Goal: Task Accomplishment & Management: Use online tool/utility

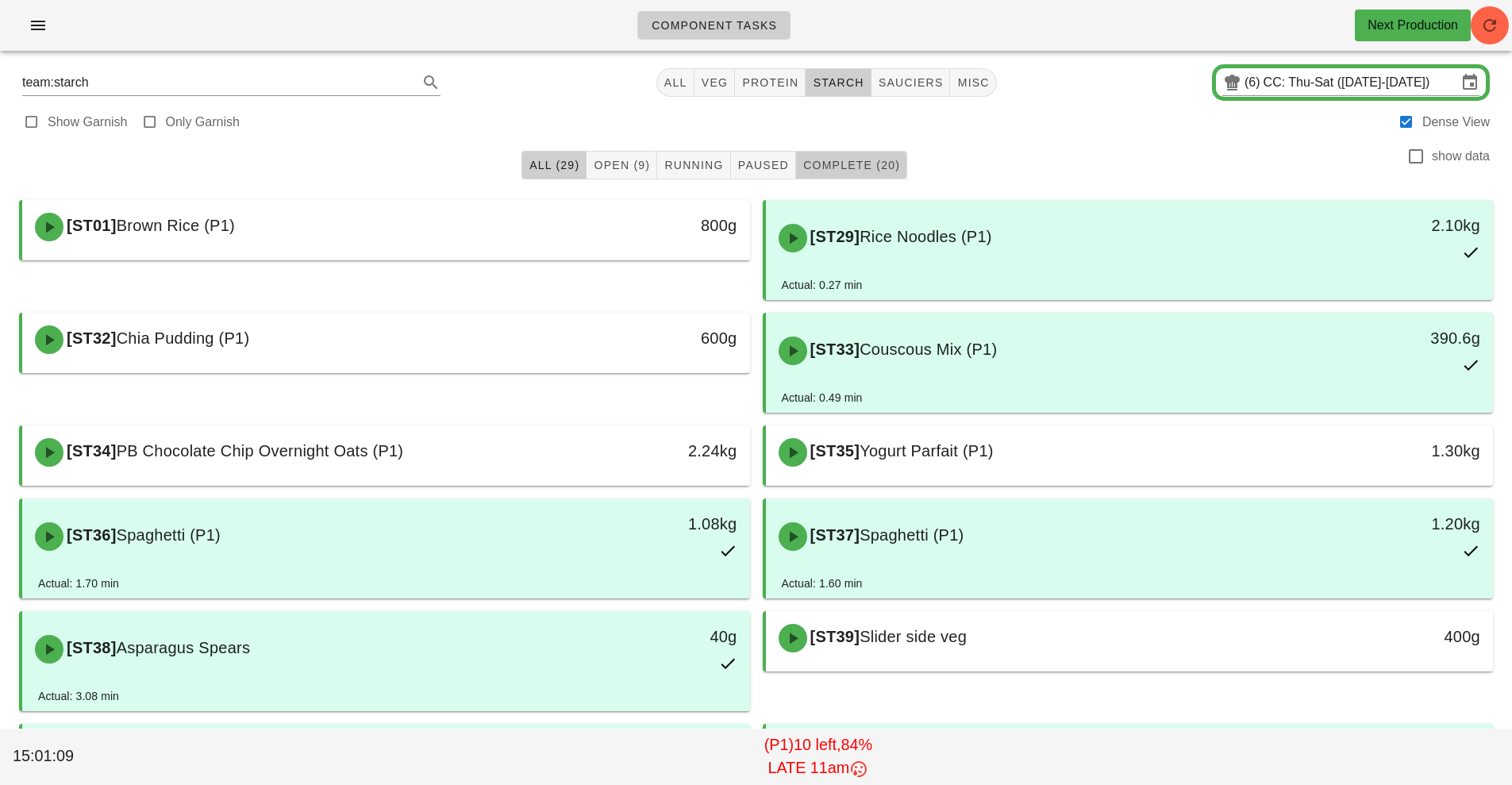
click at [858, 162] on span "Complete (20)" at bounding box center [851, 165] width 98 height 13
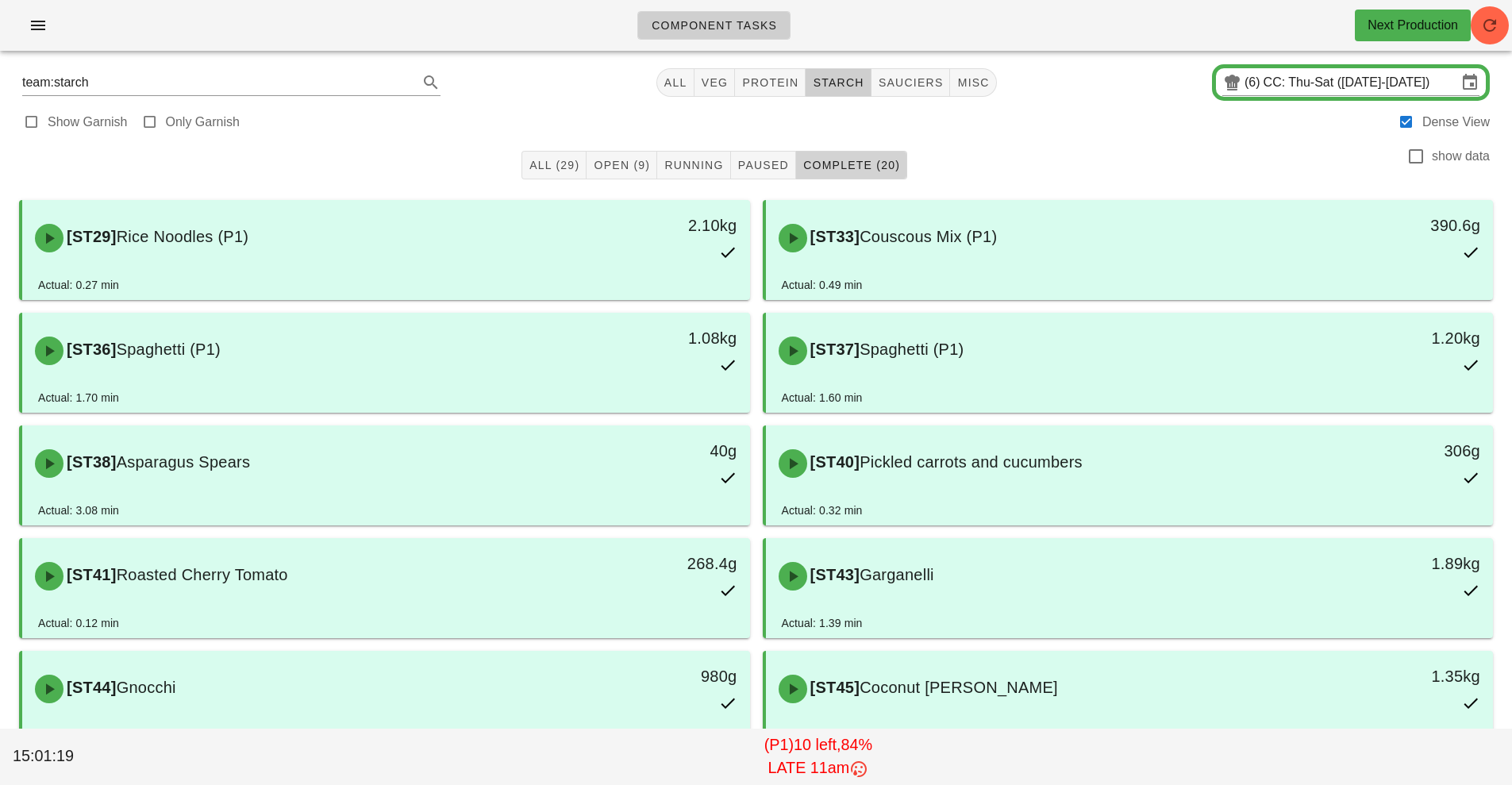
click at [858, 162] on span "Complete (20)" at bounding box center [851, 165] width 98 height 13
click at [1298, 85] on input "CC: Thu-Sat (Sep 25-Sep 27)" at bounding box center [1360, 82] width 193 height 25
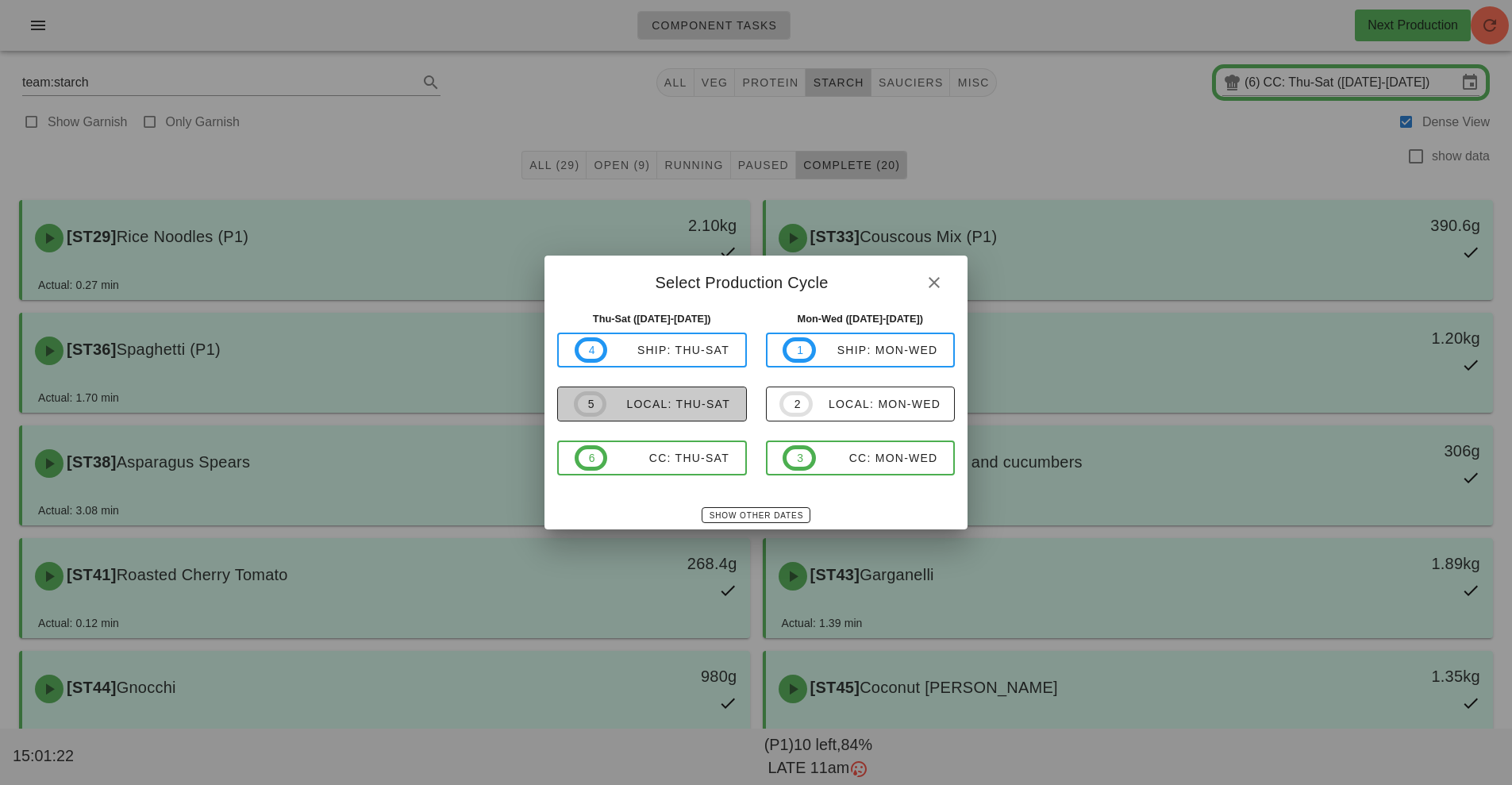
click at [684, 405] on div "local: Thu-Sat" at bounding box center [668, 403] width 124 height 13
type input "local: Thu-Sat ([DATE]-[DATE])"
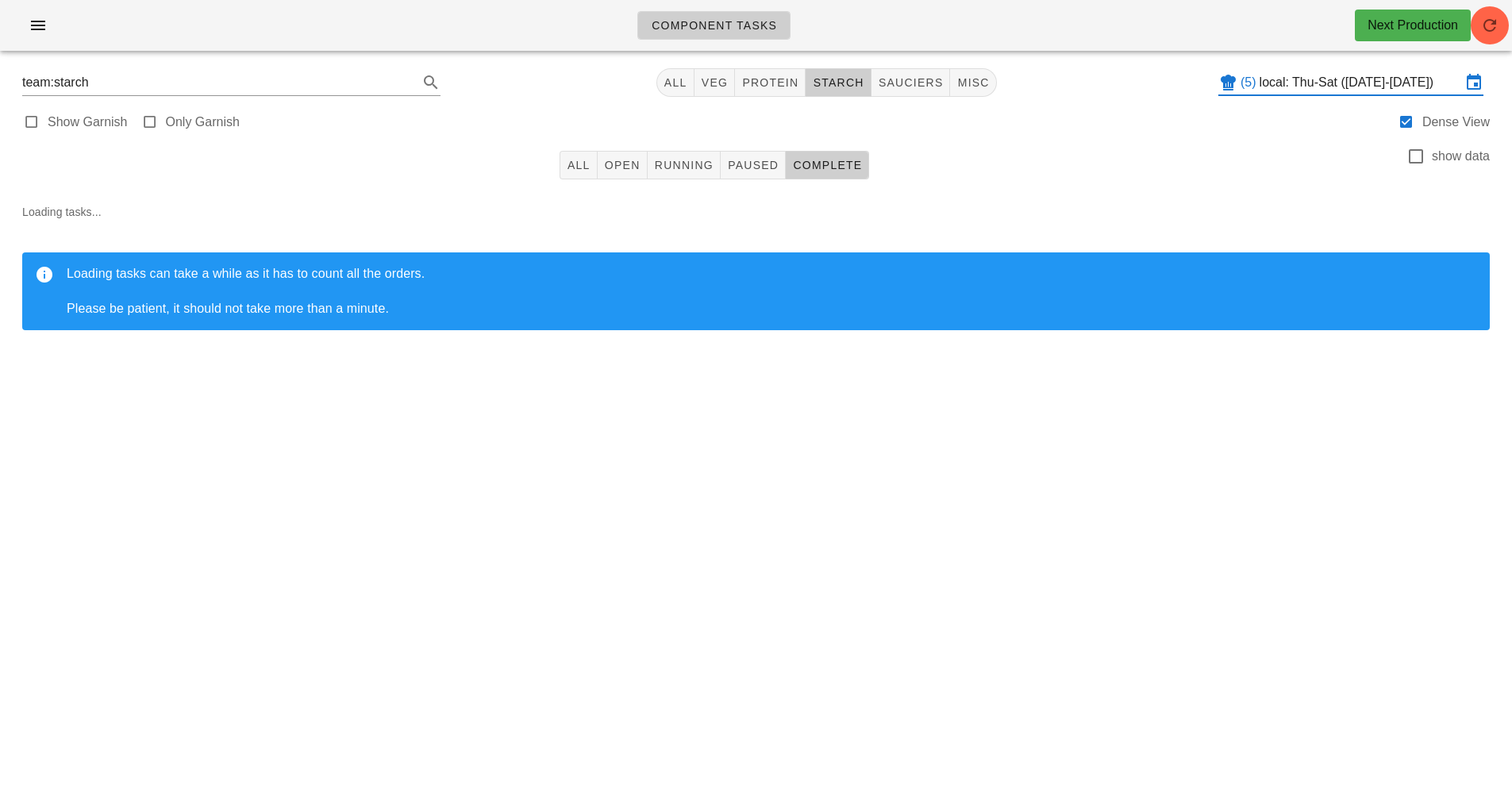
click at [1322, 79] on input "local: Thu-Sat ([DATE]-[DATE])" at bounding box center [1360, 82] width 201 height 25
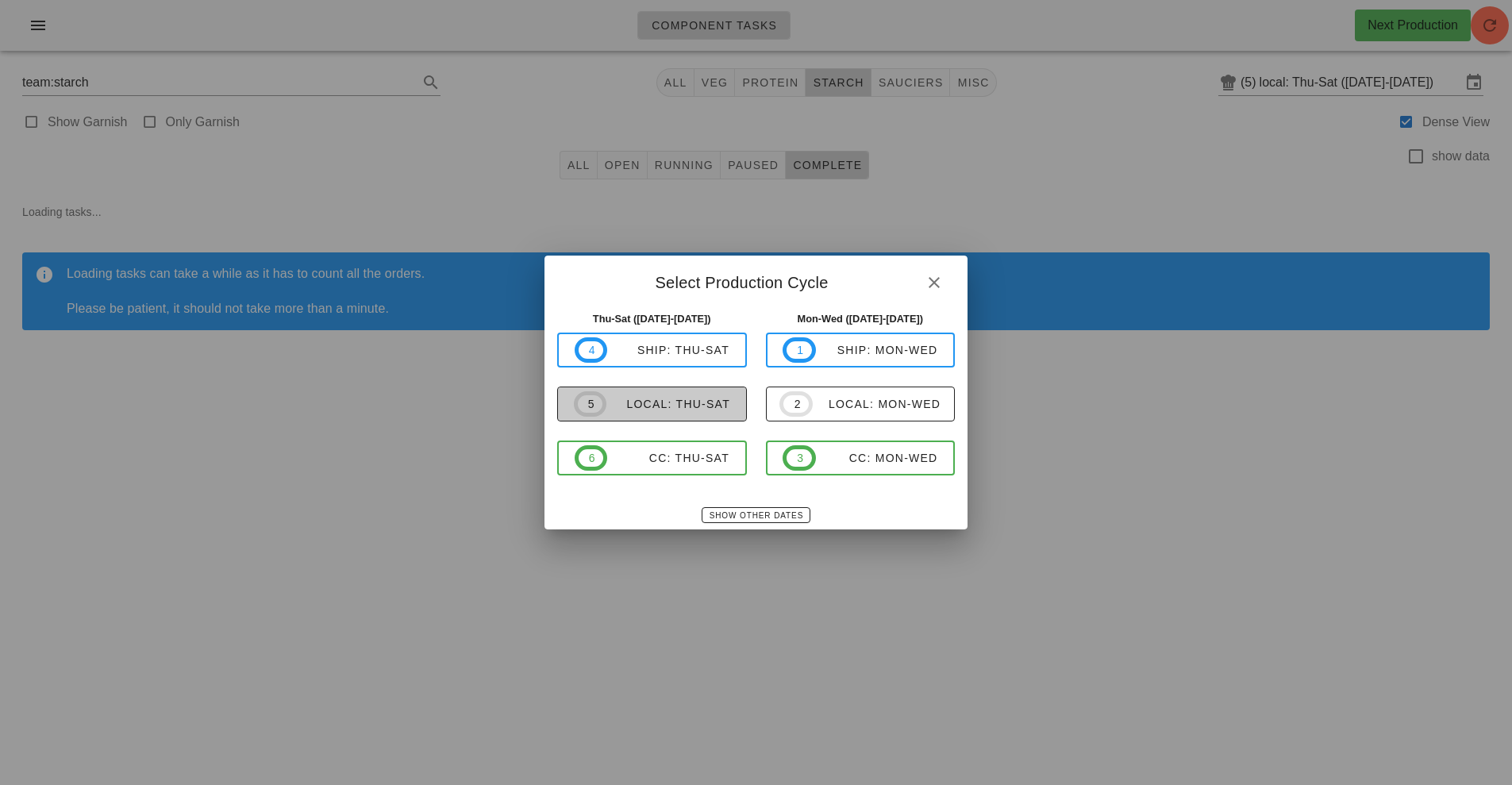
click at [684, 405] on div "local: Thu-Sat" at bounding box center [668, 403] width 124 height 13
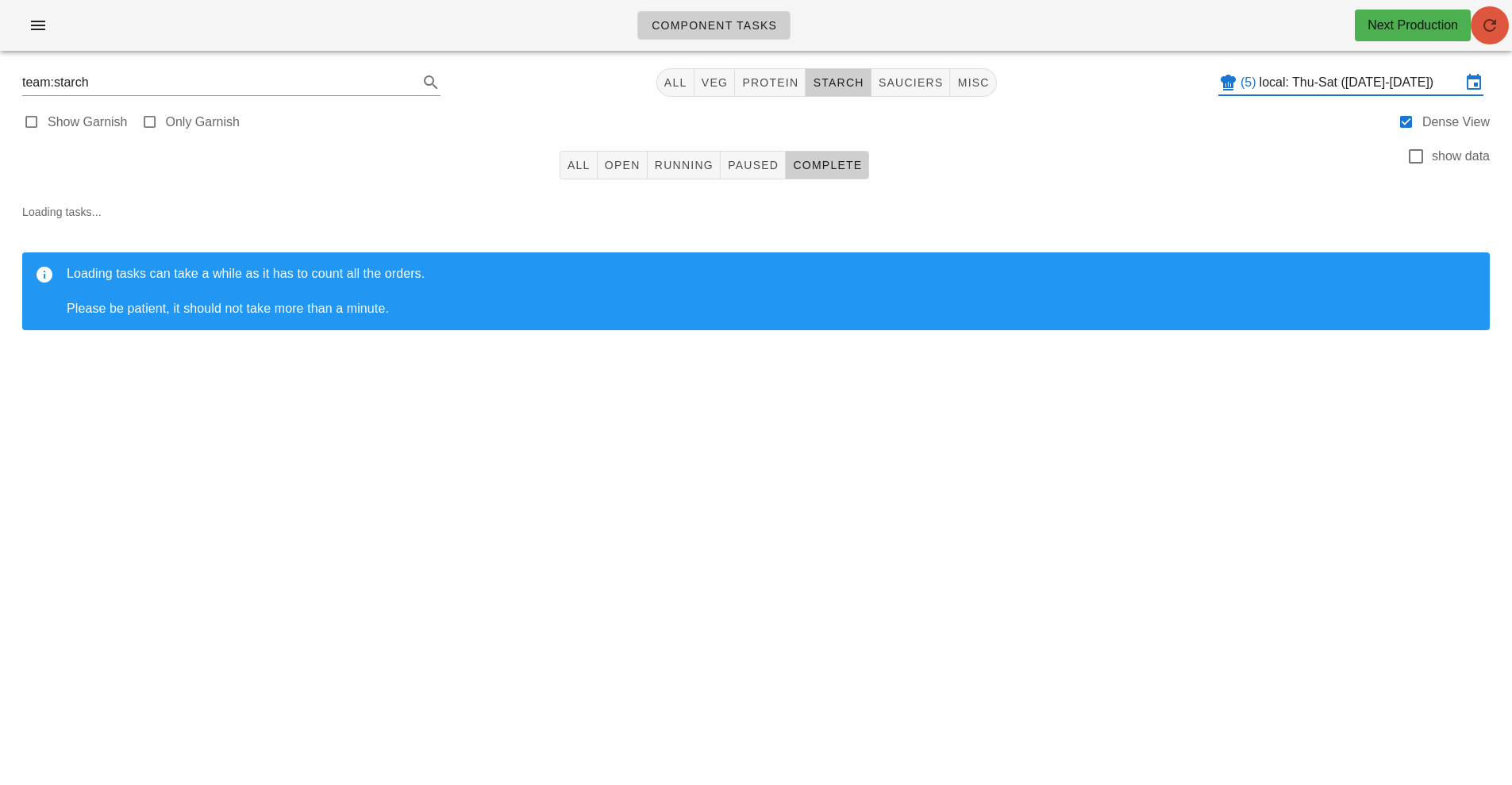
click at [1489, 32] on icon "button" at bounding box center [1489, 25] width 19 height 19
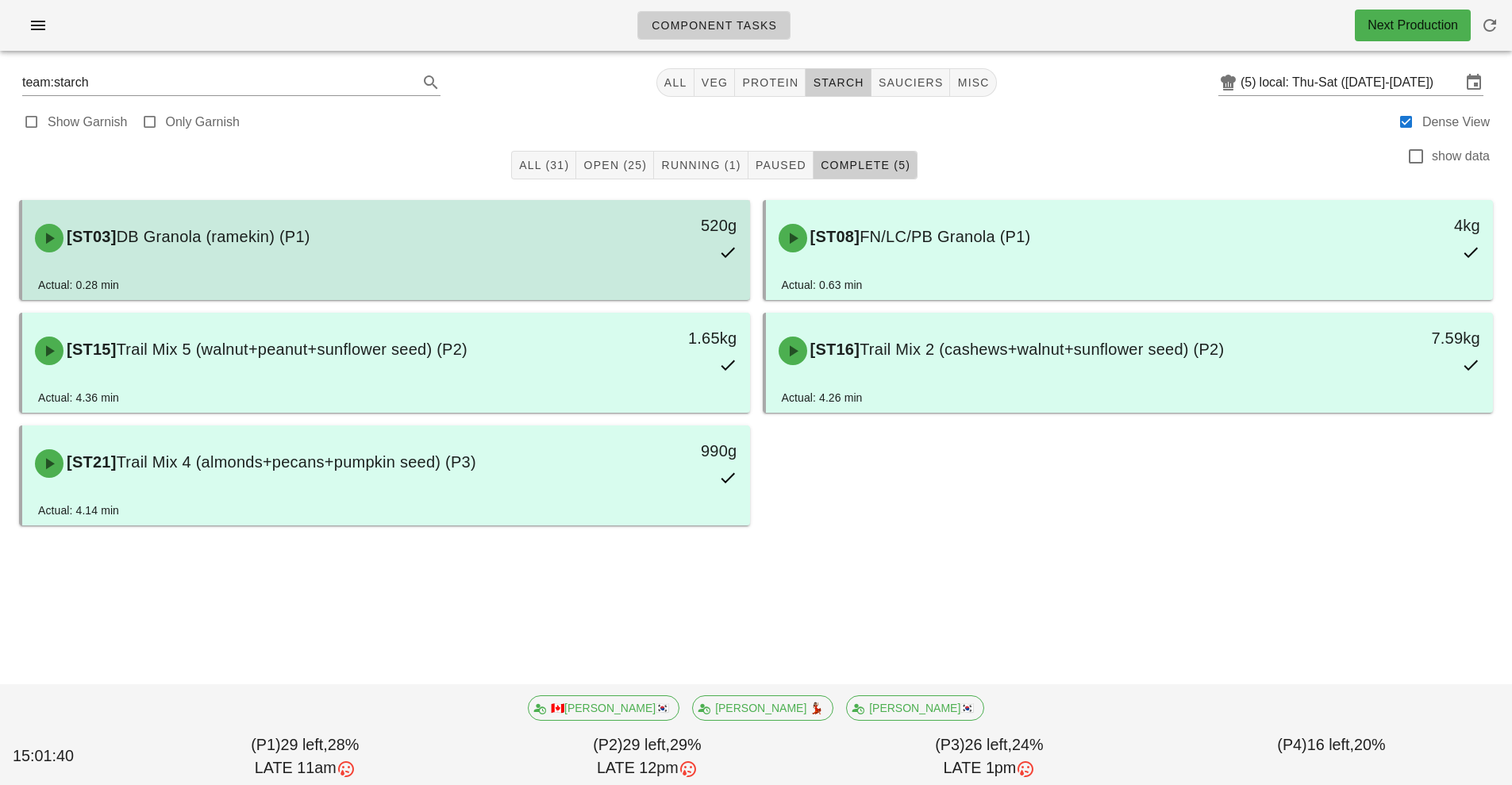
click at [527, 258] on div "[ST03] DB Granola (ramekin) (P1)" at bounding box center [295, 238] width 540 height 48
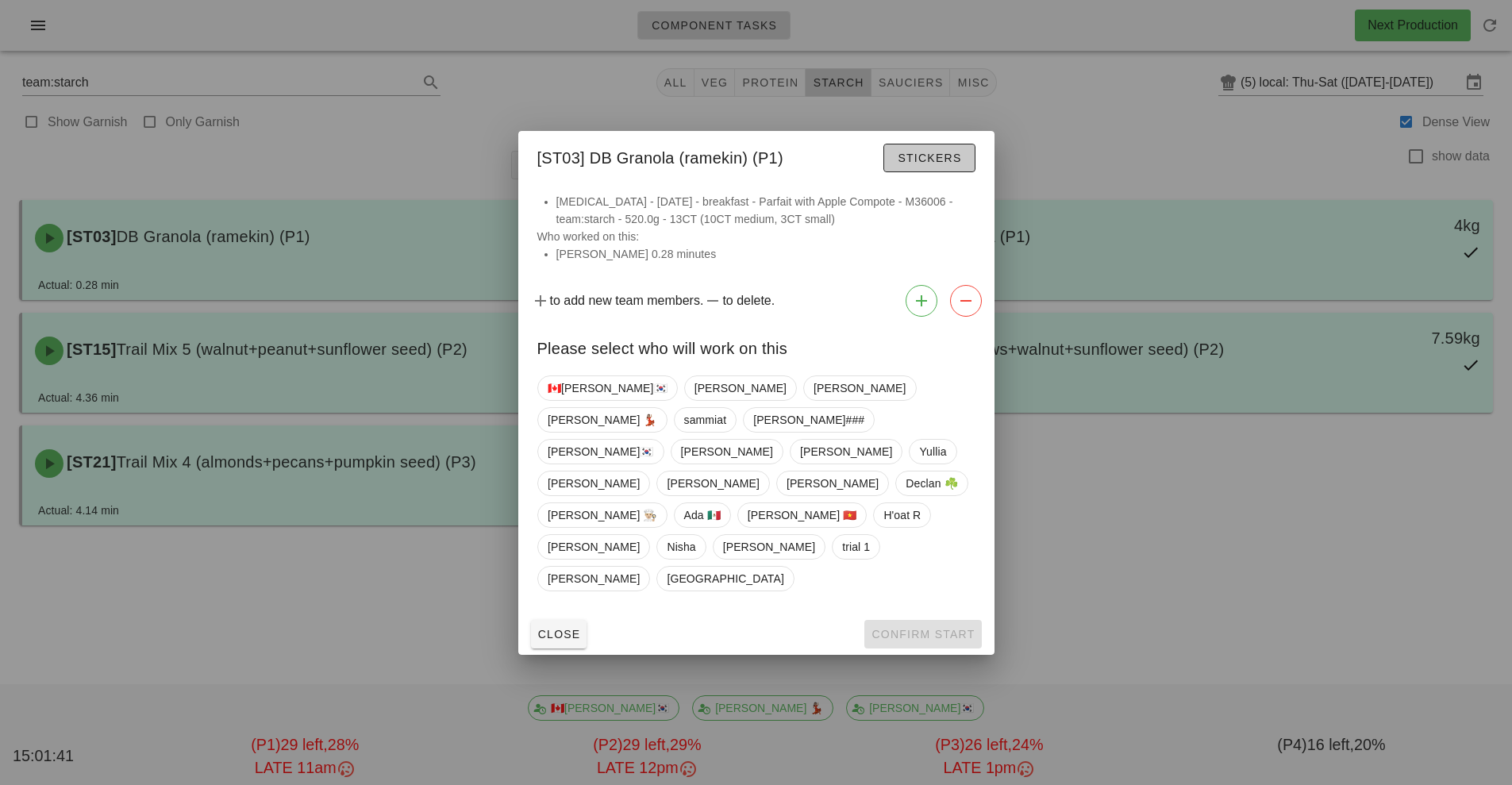
click at [921, 173] on button "Stickers" at bounding box center [928, 158] width 91 height 29
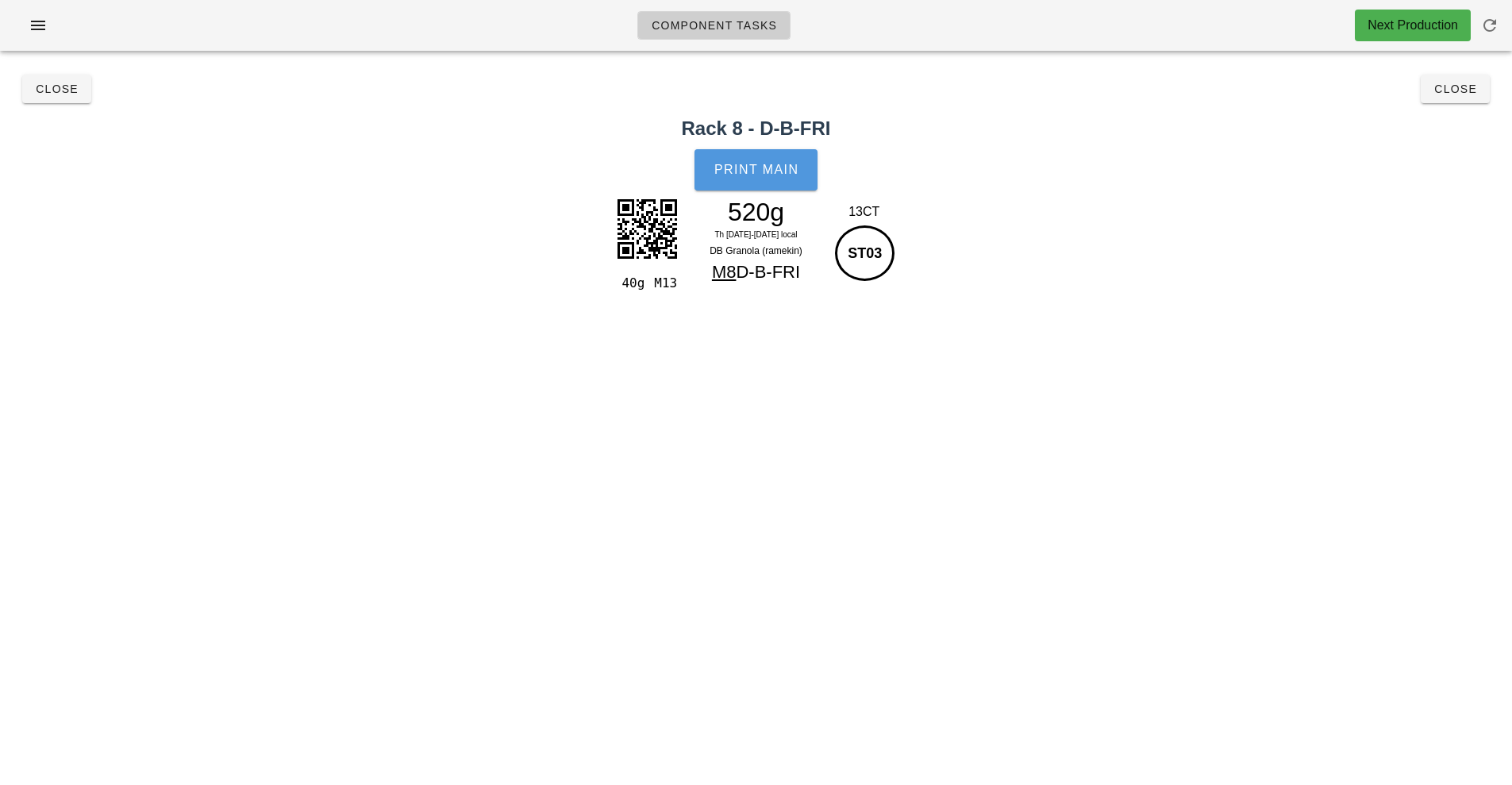
click at [773, 186] on button "Print Main" at bounding box center [756, 170] width 122 height 42
click at [1422, 100] on button "Close" at bounding box center [1456, 88] width 69 height 29
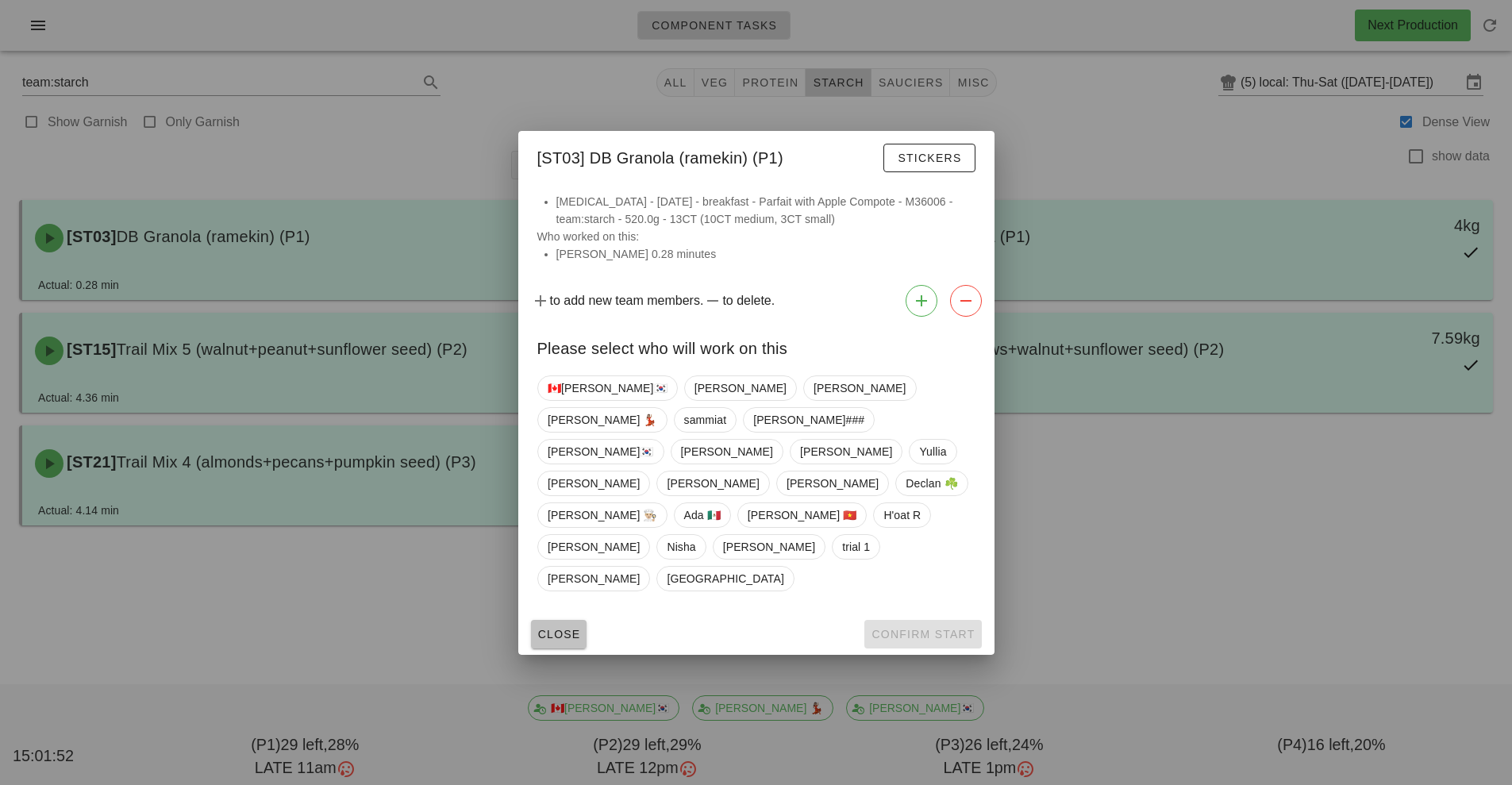
click at [556, 628] on span "Close" at bounding box center [559, 634] width 43 height 13
